Goal: Task Accomplishment & Management: Use online tool/utility

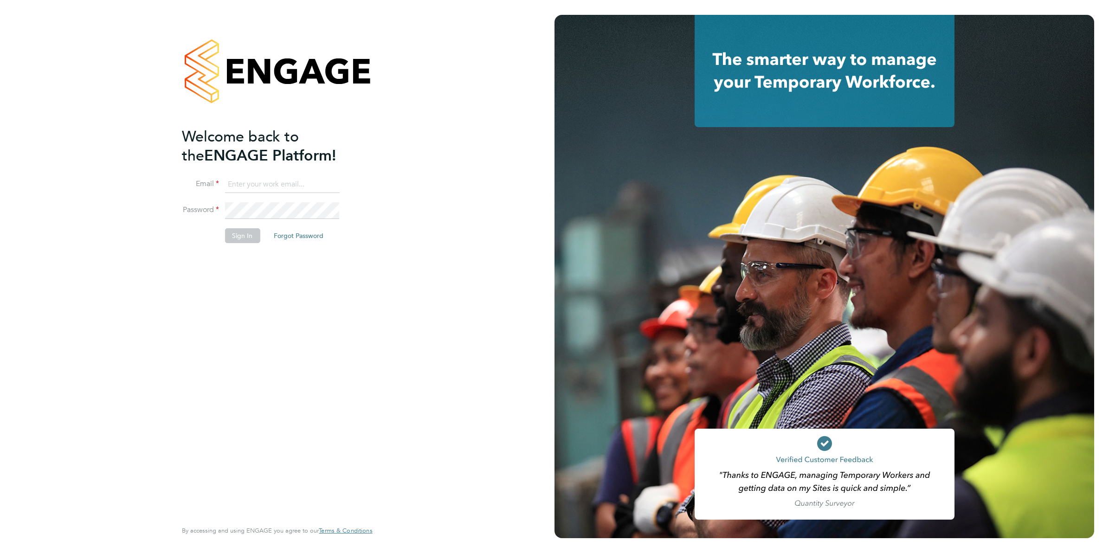
click at [278, 184] on input at bounding box center [282, 184] width 115 height 17
type input "[EMAIL_ADDRESS][DOMAIN_NAME]"
click at [398, 163] on div "Welcome back to the ENGAGE Platform! Email creditcontrol@chefsbay.co.uk Passwor…" at bounding box center [277, 276] width 554 height 553
click at [316, 201] on li "Email creditcontrol@chefsbay.co.uk" at bounding box center [272, 189] width 181 height 26
click at [251, 235] on button "Sign In" at bounding box center [242, 235] width 35 height 15
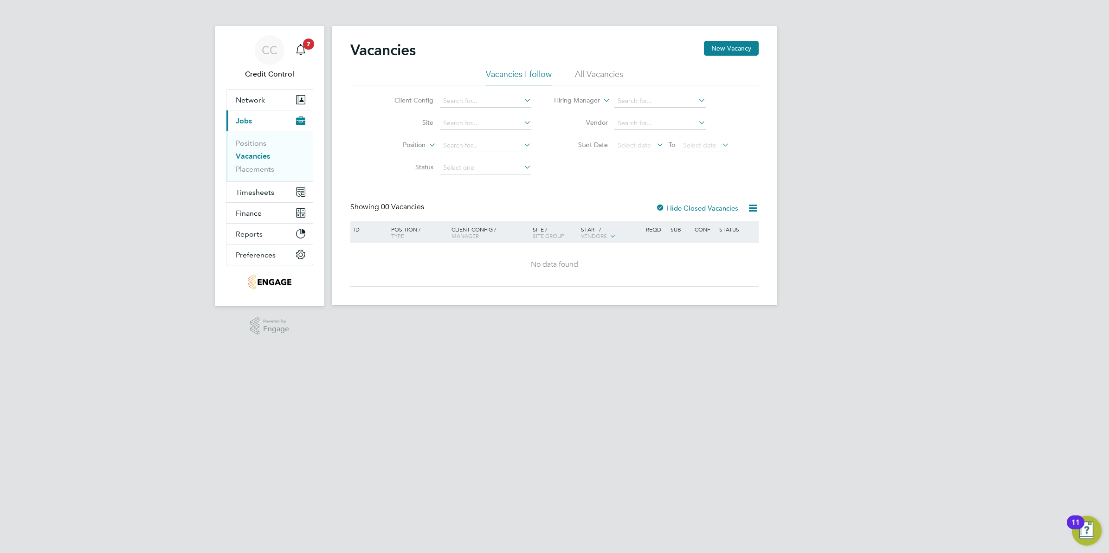
click at [891, 159] on div "CC Credit Control Notifications 7 Applications: Network Team Members Businesses…" at bounding box center [554, 160] width 1109 height 320
click at [268, 193] on span "Timesheets" at bounding box center [255, 192] width 39 height 9
click at [260, 166] on link "Timesheets" at bounding box center [255, 164] width 39 height 9
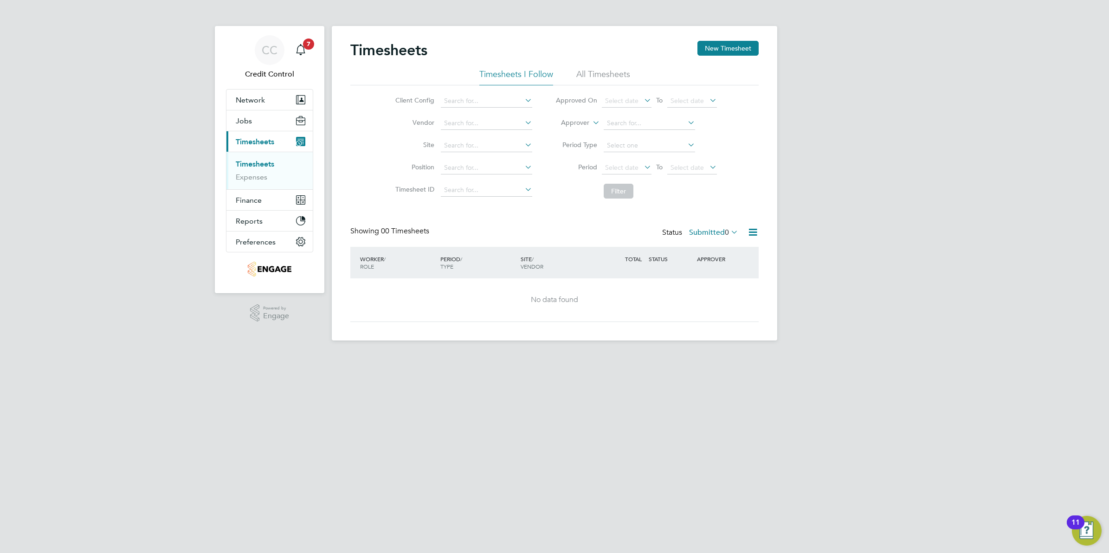
click at [748, 355] on html "CC Credit Control Notifications 7 Applications: Network Team Members Businesses…" at bounding box center [554, 177] width 1109 height 355
click at [732, 55] on button "New Timesheet" at bounding box center [727, 48] width 61 height 15
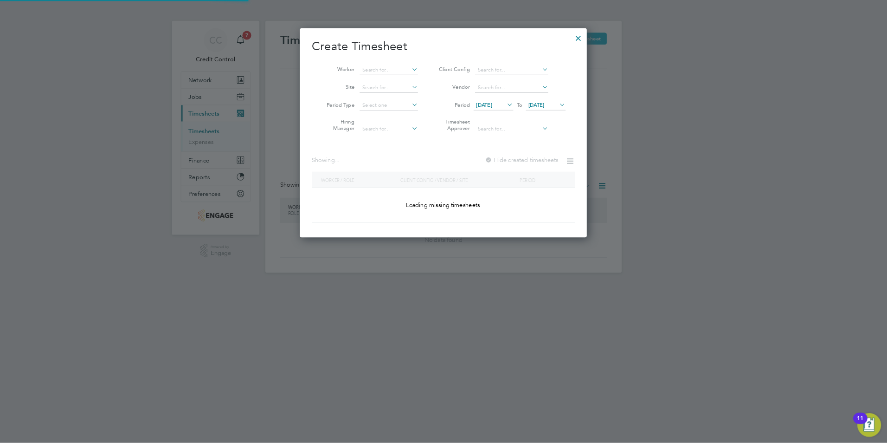
scroll to position [314, 359]
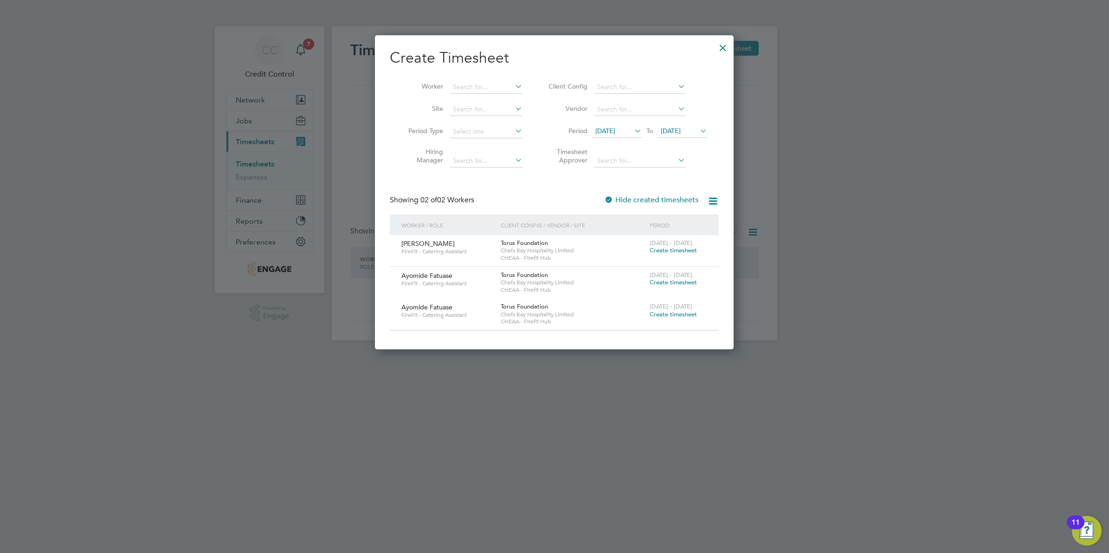
click at [722, 47] on div at bounding box center [722, 45] width 17 height 17
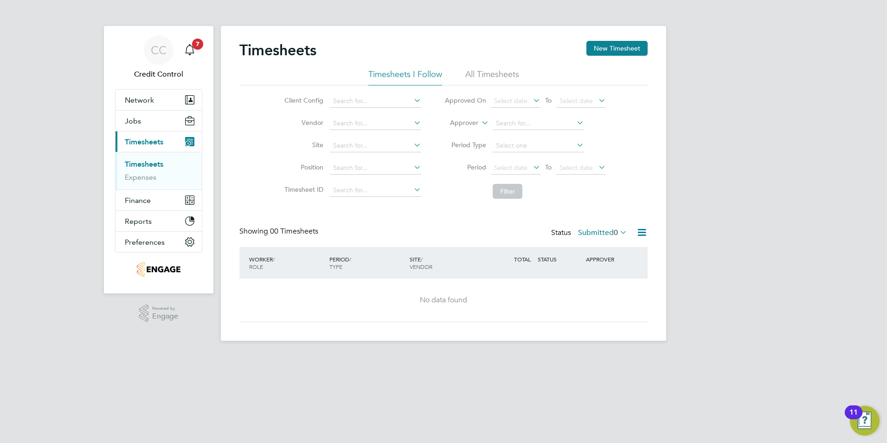
click at [688, 136] on div "CC Credit Control Notifications 7 Applications: Network Team Members Businesses…" at bounding box center [443, 177] width 887 height 355
click at [734, 107] on div "CC Credit Control Notifications 7 Applications: Network Team Members Businesses…" at bounding box center [443, 177] width 887 height 355
